Goal: Task Accomplishment & Management: Complete application form

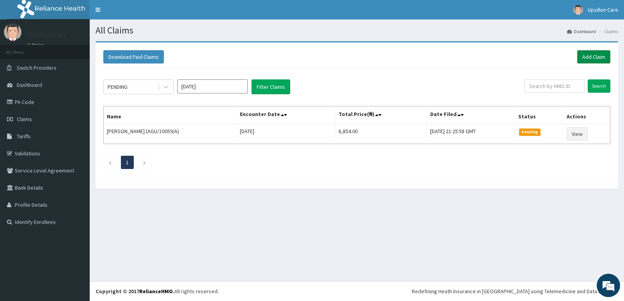
click at [589, 52] on link "Add Claim" at bounding box center [593, 56] width 33 height 13
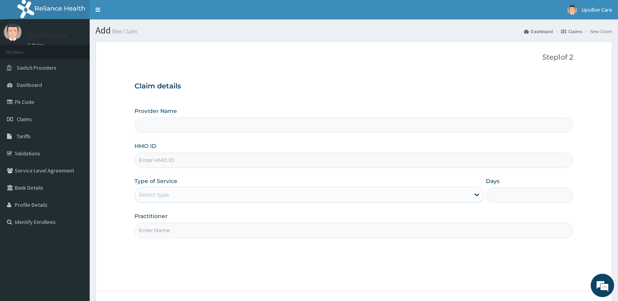
type input "Upsillon Care hospital"
click at [149, 126] on input "Upsillon Care hospital" at bounding box center [353, 125] width 438 height 15
click at [163, 126] on input "Upsillon Care hospital" at bounding box center [353, 125] width 438 height 15
click at [163, 163] on input "HMO ID" at bounding box center [353, 160] width 438 height 15
paste input "TUD/ 10025/A"
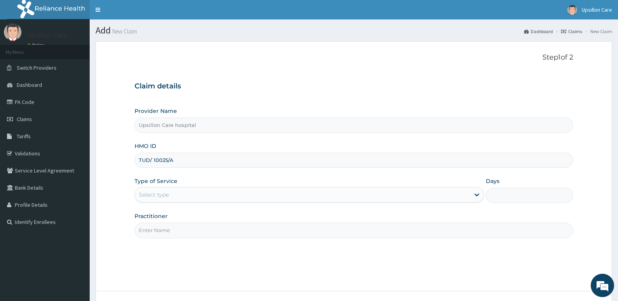
type input "TUD/ 10025/A"
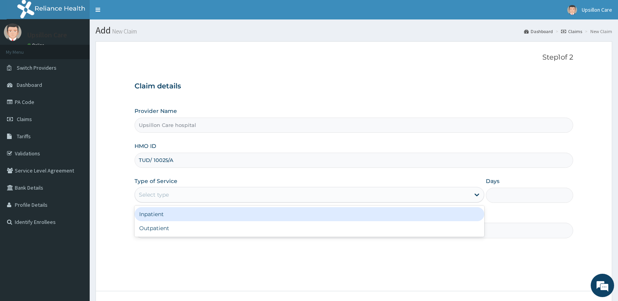
click at [166, 192] on div "Select type" at bounding box center [154, 195] width 30 height 8
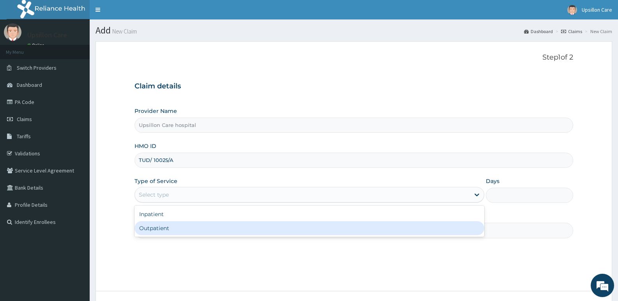
click at [164, 226] on div "Outpatient" at bounding box center [308, 228] width 349 height 14
type input "1"
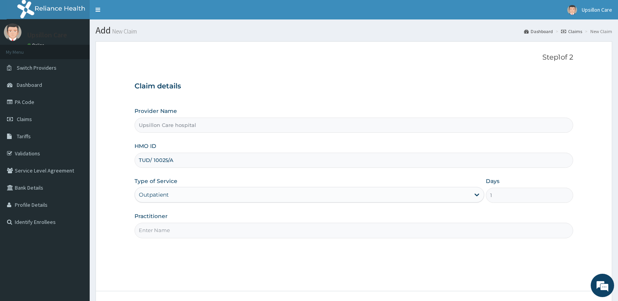
click at [166, 232] on input "Practitioner" at bounding box center [353, 230] width 438 height 15
click at [167, 232] on input "Practitioner" at bounding box center [353, 230] width 438 height 15
click at [184, 229] on input "DR BABATUNDE" at bounding box center [353, 230] width 438 height 15
click at [170, 233] on input "DR OLUWA" at bounding box center [353, 230] width 438 height 15
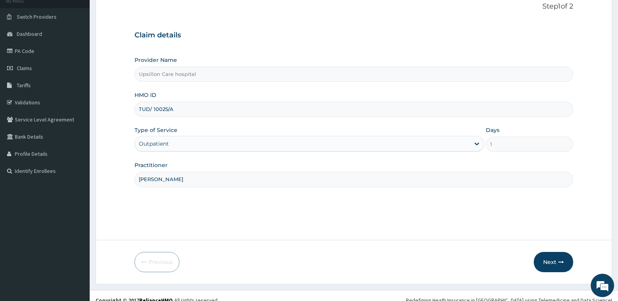
scroll to position [60, 0]
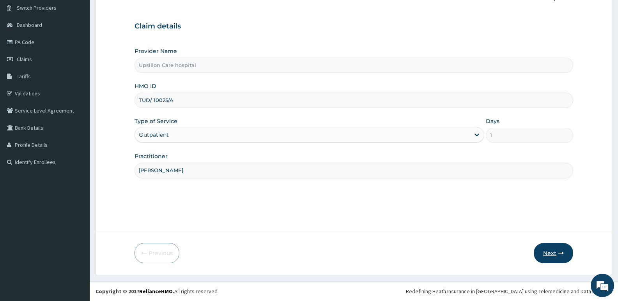
type input "DR OLUWASOLA BABATUNDE"
click at [553, 255] on button "Next" at bounding box center [553, 253] width 39 height 20
click at [545, 251] on button "Next" at bounding box center [553, 253] width 39 height 20
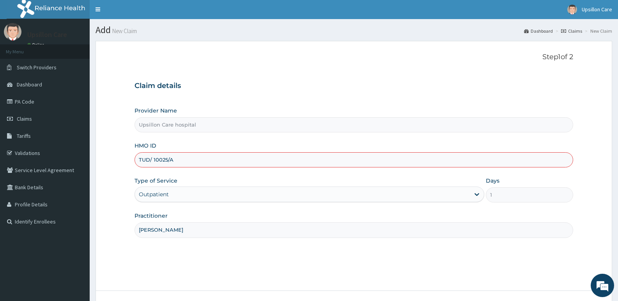
scroll to position [0, 0]
click at [179, 160] on input "TUD/ 10025/A" at bounding box center [353, 160] width 438 height 15
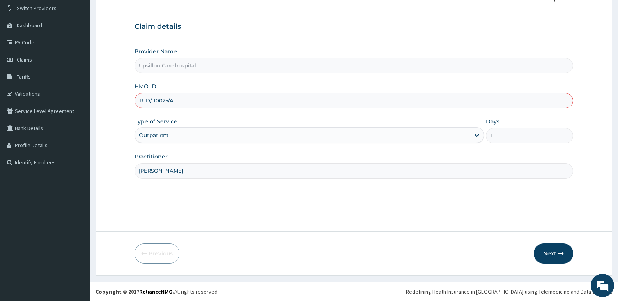
scroll to position [60, 0]
click at [554, 256] on button "Next" at bounding box center [553, 253] width 39 height 20
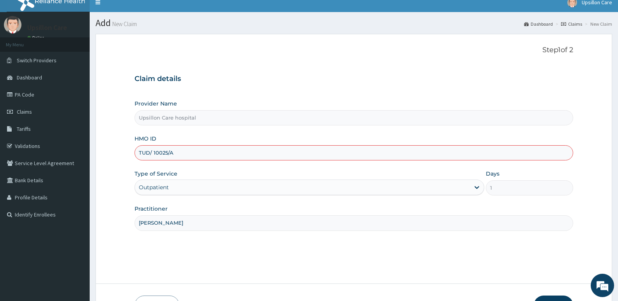
scroll to position [0, 0]
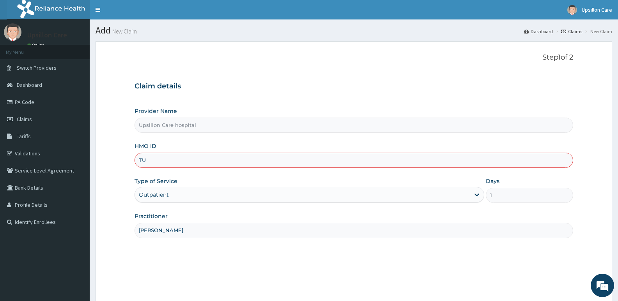
type input "T"
type input "TUD/10025/A"
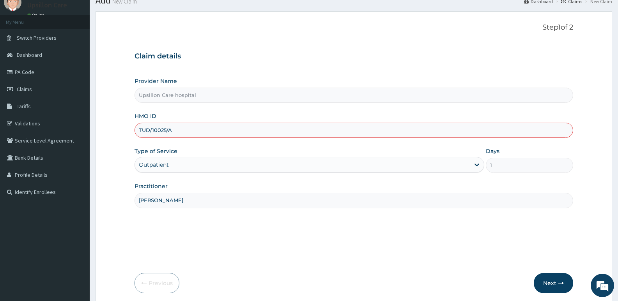
scroll to position [60, 0]
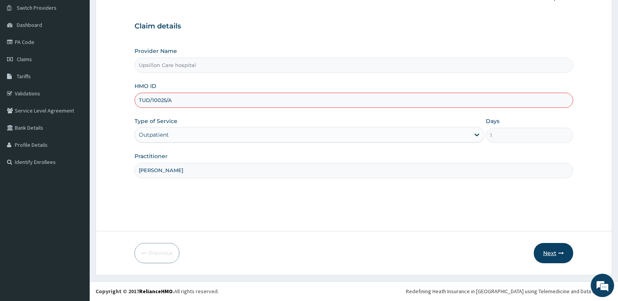
click at [555, 254] on button "Next" at bounding box center [553, 253] width 39 height 20
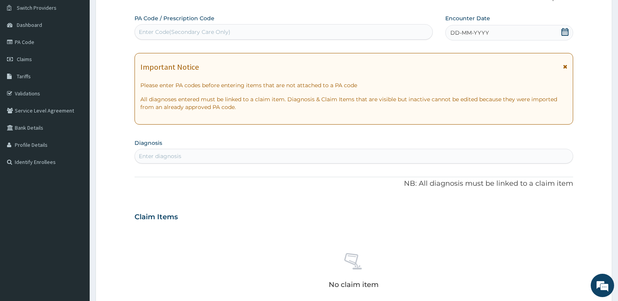
click at [165, 34] on div "Enter Code(Secondary Care Only)" at bounding box center [185, 32] width 92 height 8
paste input "PA/62D0A9"
type input "PA/62D0A9"
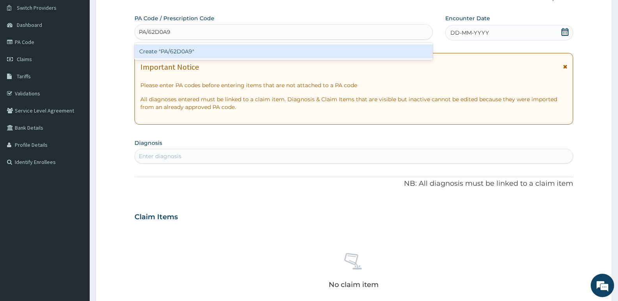
click at [175, 52] on div "Create "PA/62D0A9"" at bounding box center [283, 51] width 298 height 14
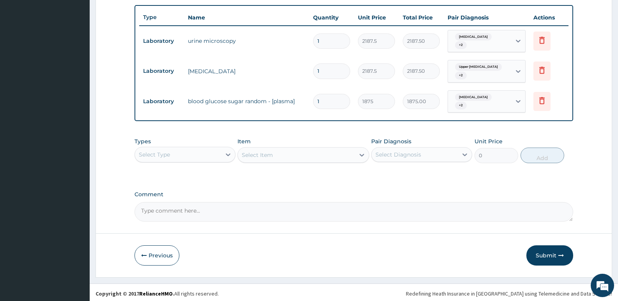
scroll to position [287, 0]
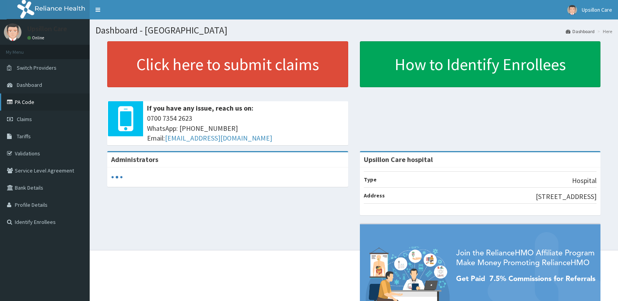
click at [23, 104] on link "PA Code" at bounding box center [45, 102] width 90 height 17
